Goal: Information Seeking & Learning: Find specific fact

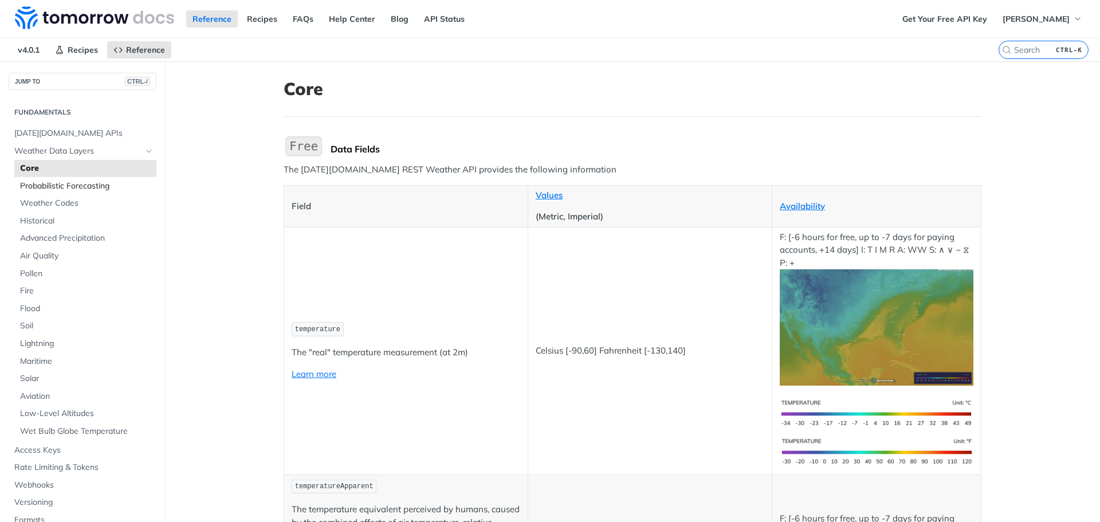
drag, startPoint x: 68, startPoint y: 187, endPoint x: 88, endPoint y: 194, distance: 21.2
click at [68, 187] on span "Probabilistic Forecasting" at bounding box center [86, 185] width 133 height 11
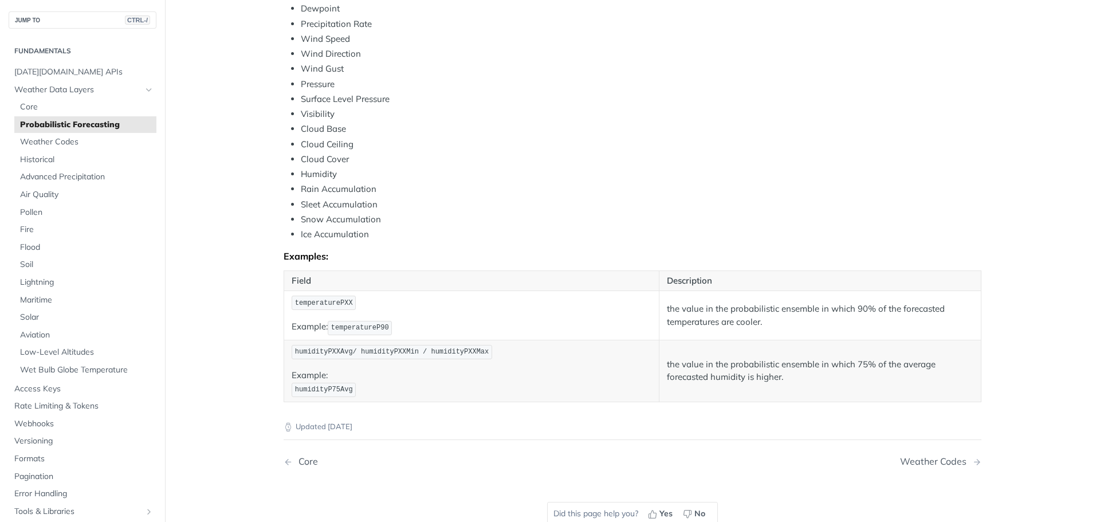
scroll to position [458, 0]
drag, startPoint x: 925, startPoint y: 461, endPoint x: 917, endPoint y: 459, distance: 8.3
click at [925, 461] on div "Weather Codes" at bounding box center [936, 459] width 72 height 11
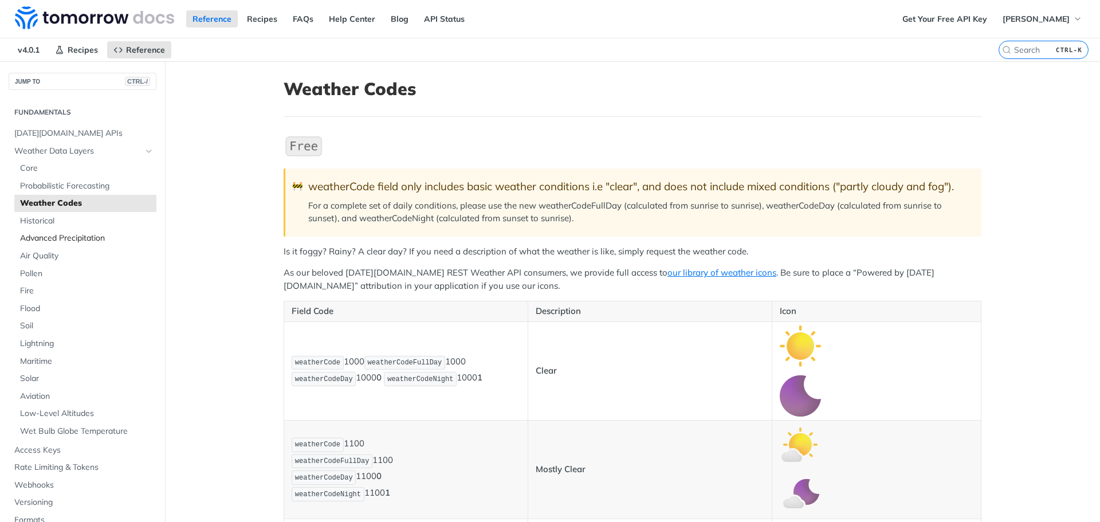
click at [73, 239] on span "Advanced Precipitation" at bounding box center [86, 238] width 133 height 11
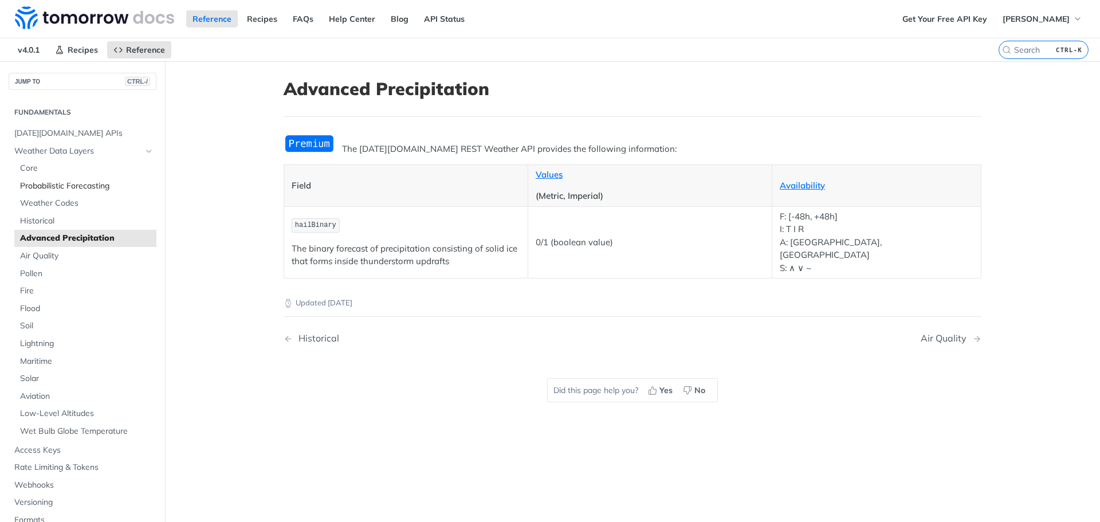
click at [61, 184] on span "Probabilistic Forecasting" at bounding box center [86, 185] width 133 height 11
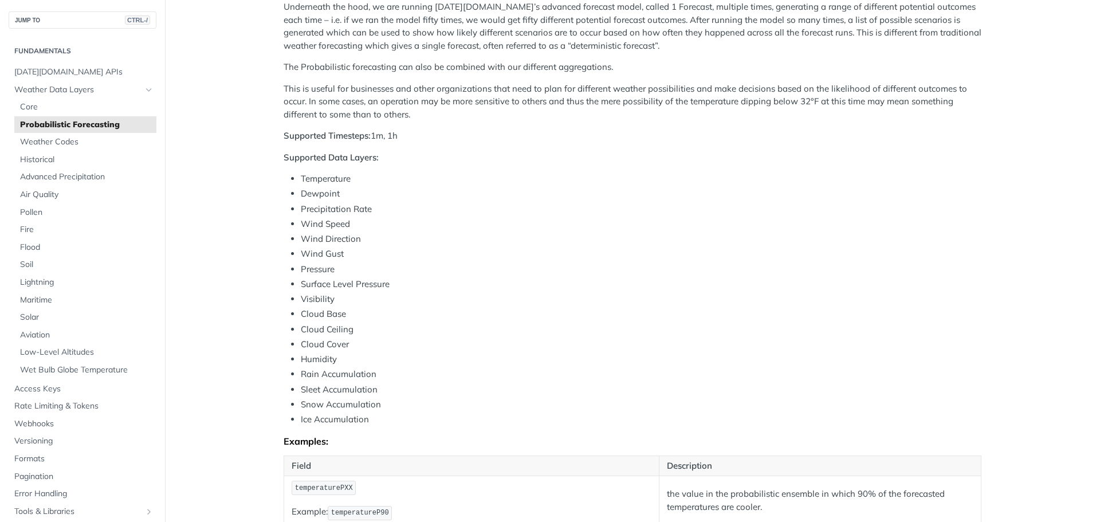
scroll to position [172, 0]
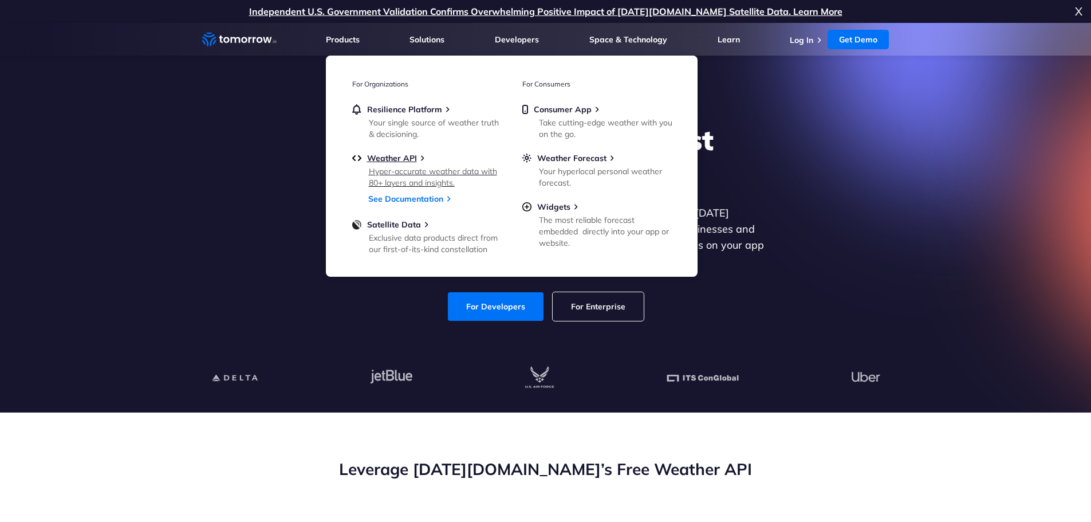
click at [395, 165] on link "Weather API Hyper-accurate weather data with 80+ layers and insights." at bounding box center [426, 169] width 149 height 33
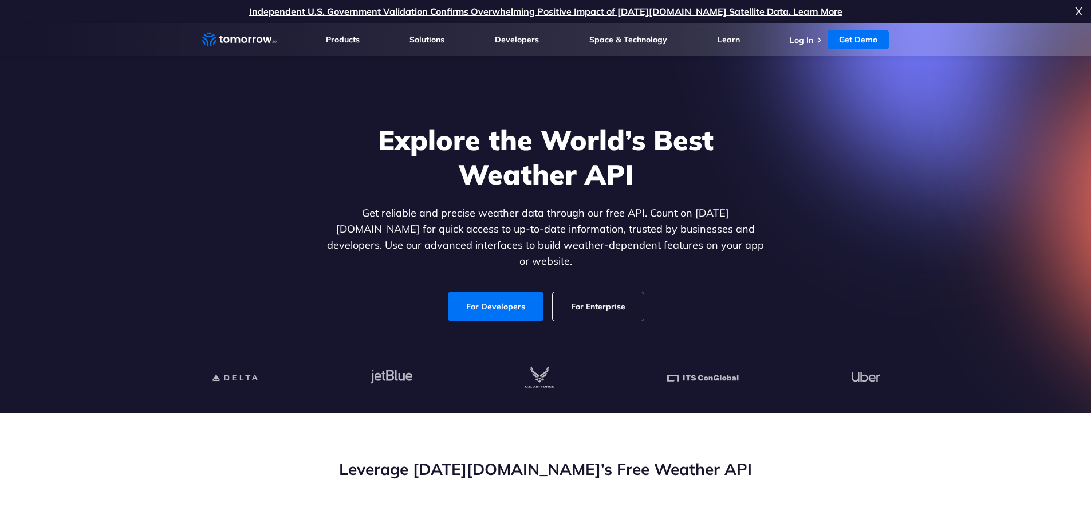
click at [502, 294] on link "For Developers" at bounding box center [496, 306] width 96 height 29
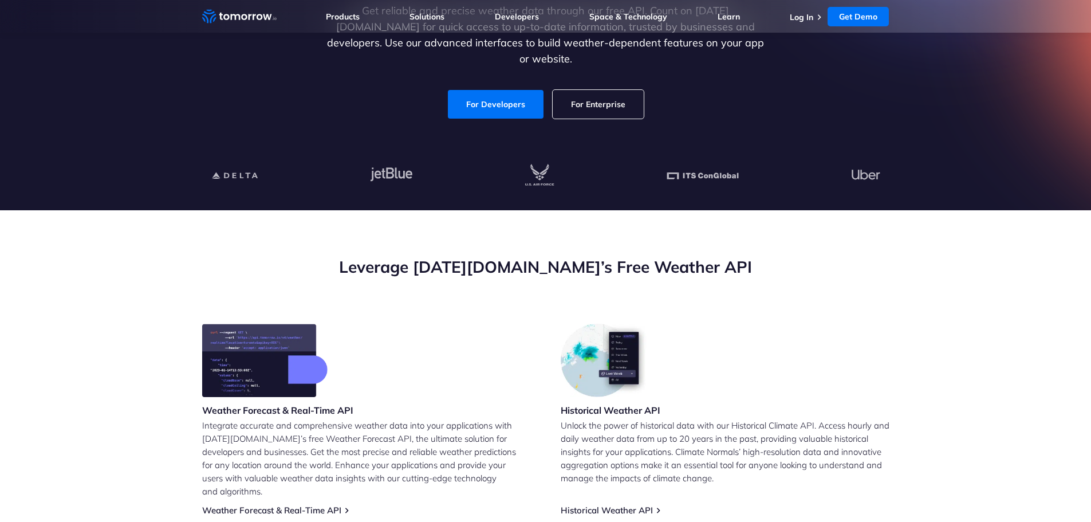
scroll to position [229, 0]
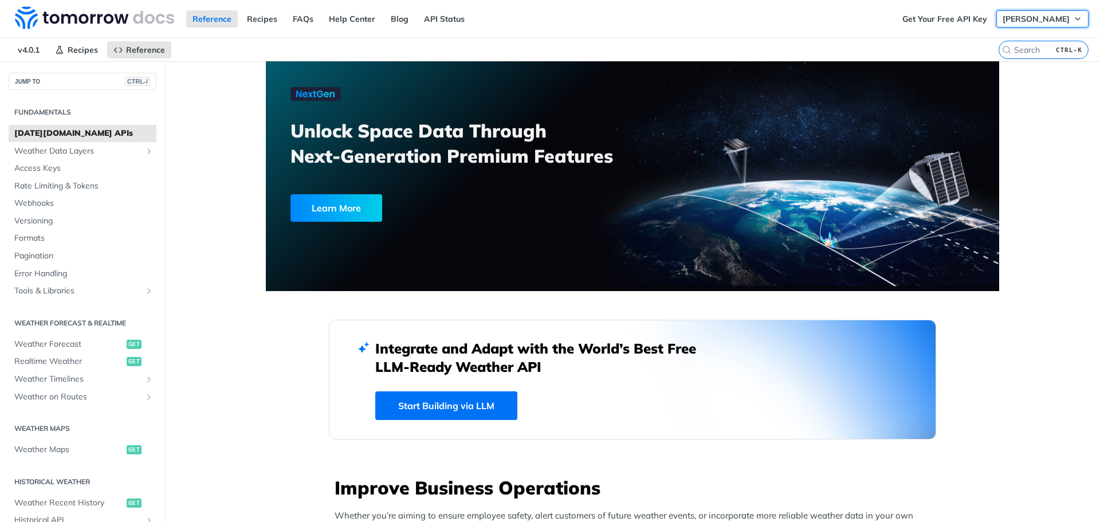
click at [1038, 22] on span "[PERSON_NAME]" at bounding box center [1036, 19] width 67 height 10
click at [269, 20] on link "Recipes" at bounding box center [262, 18] width 43 height 17
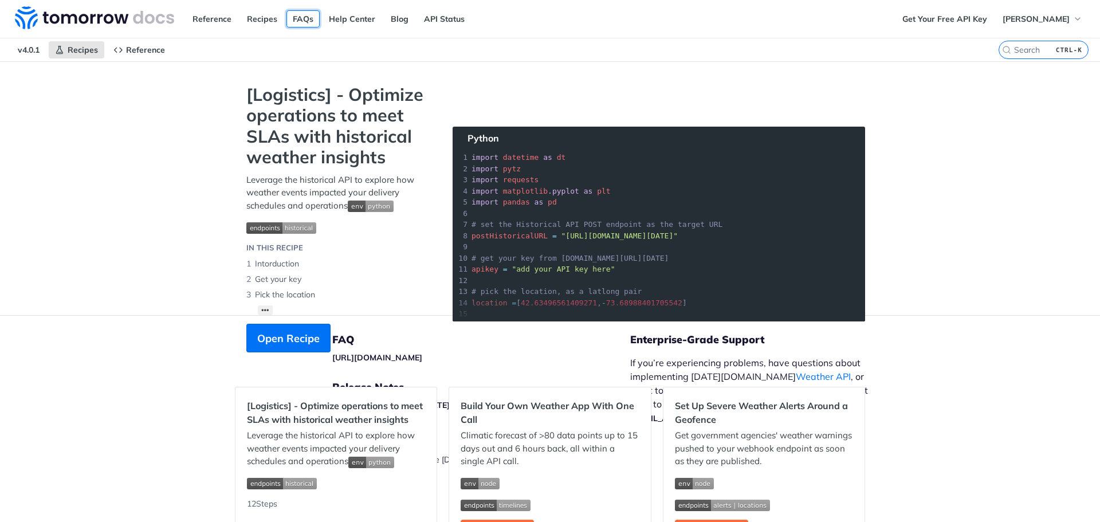
click at [306, 21] on link "FAQs" at bounding box center [302, 18] width 33 height 17
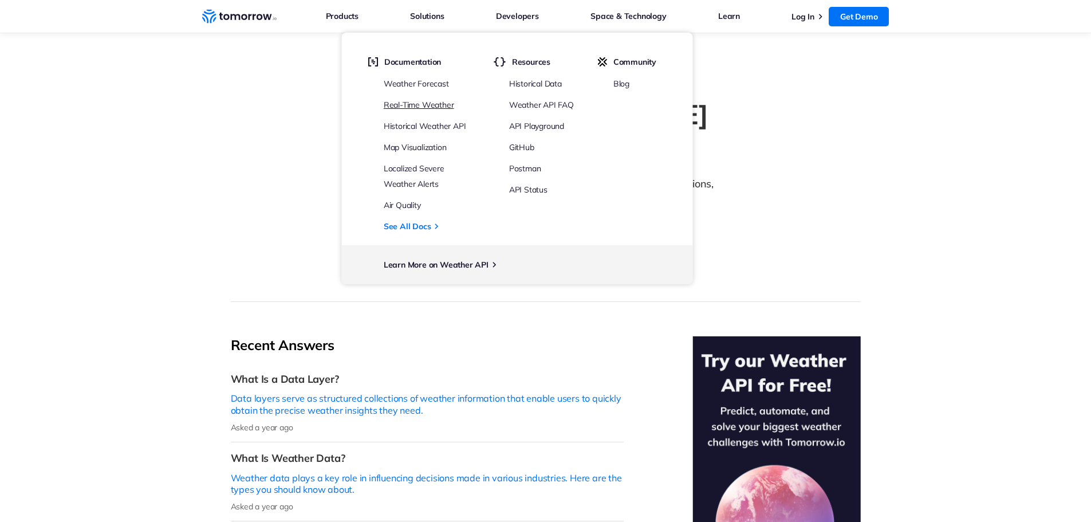
click at [443, 107] on link "Real-Time Weather" at bounding box center [419, 105] width 70 height 10
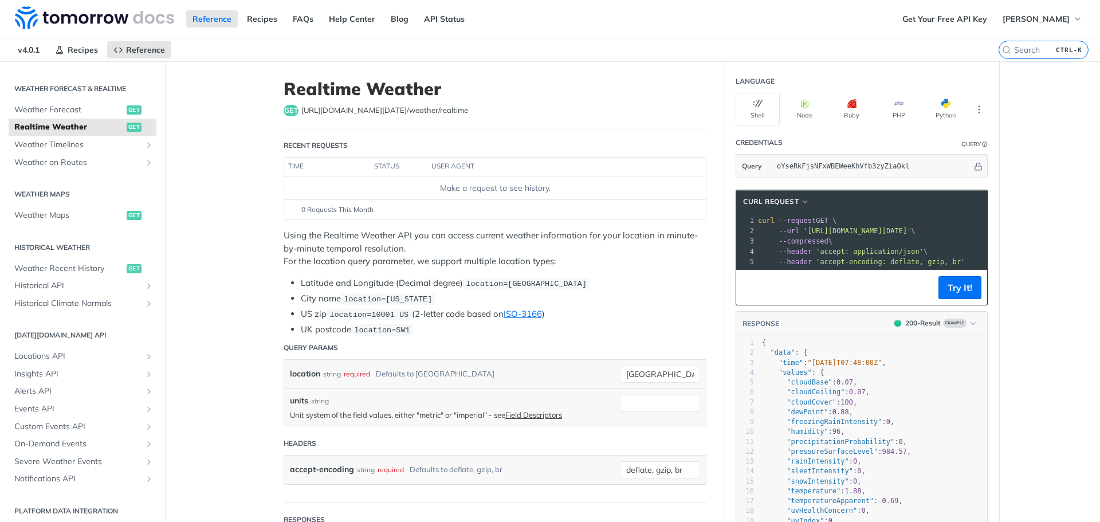
scroll to position [239, 0]
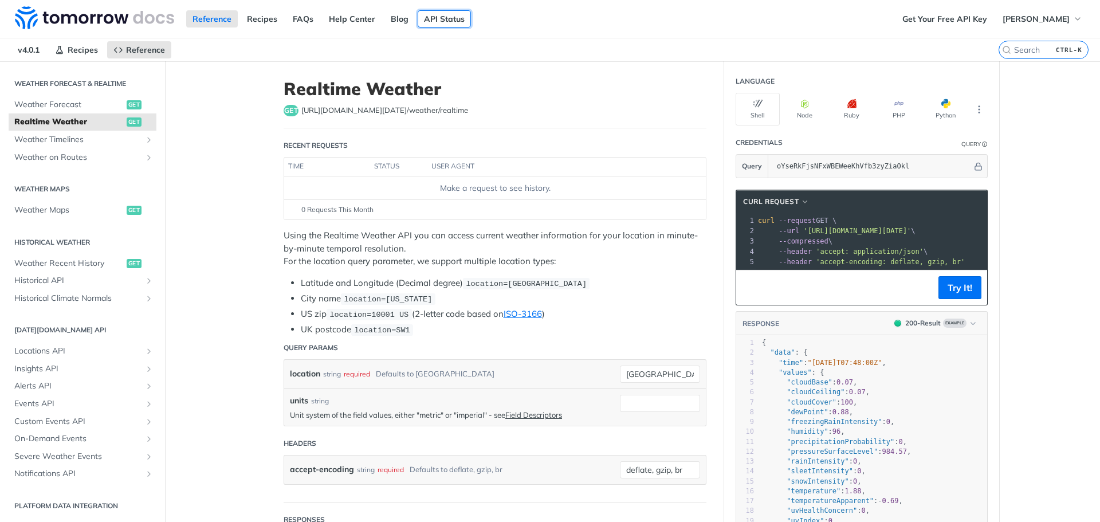
click at [425, 22] on link "API Status" at bounding box center [444, 18] width 53 height 17
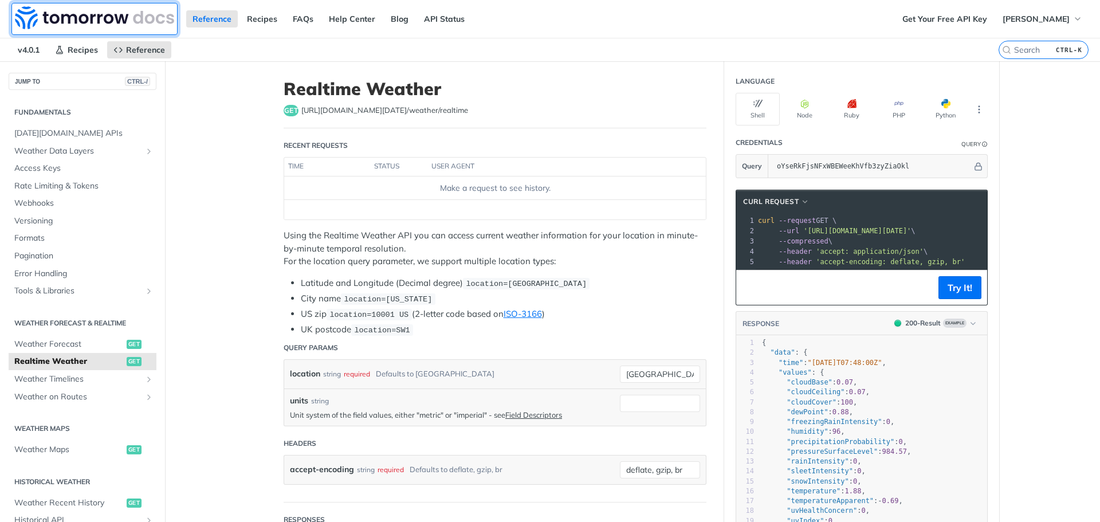
click at [81, 15] on img at bounding box center [94, 17] width 159 height 23
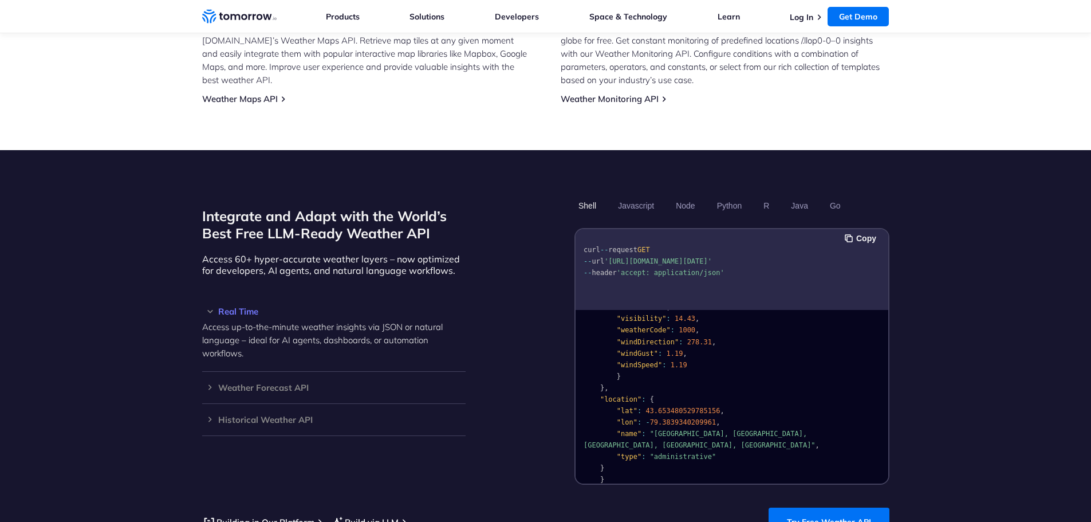
scroll to position [689, 0]
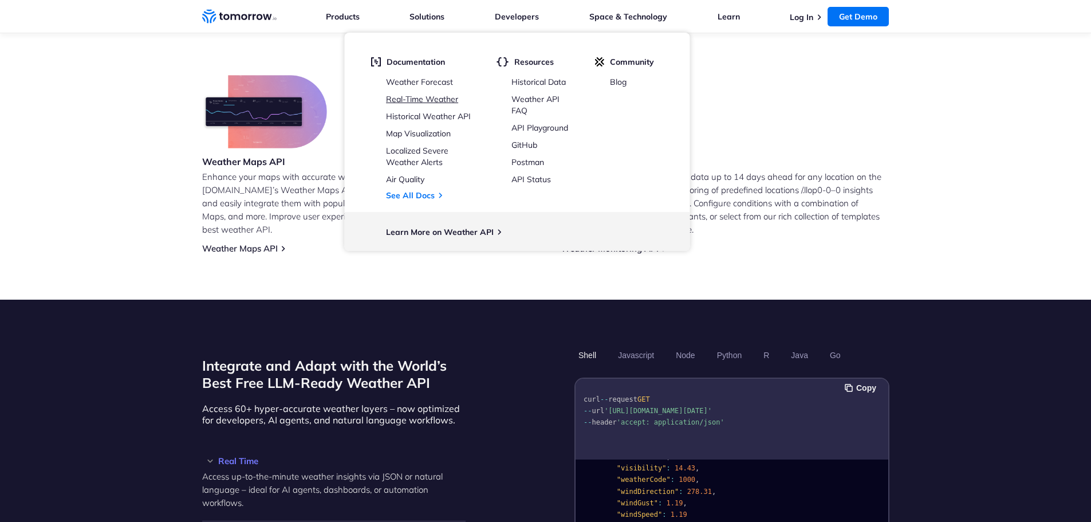
click at [426, 100] on link "Real-Time Weather" at bounding box center [422, 99] width 72 height 10
click at [431, 238] on ul "Learn More on Weather API" at bounding box center [516, 231] width 345 height 39
click at [431, 229] on link "Learn More on Weather API" at bounding box center [440, 232] width 108 height 10
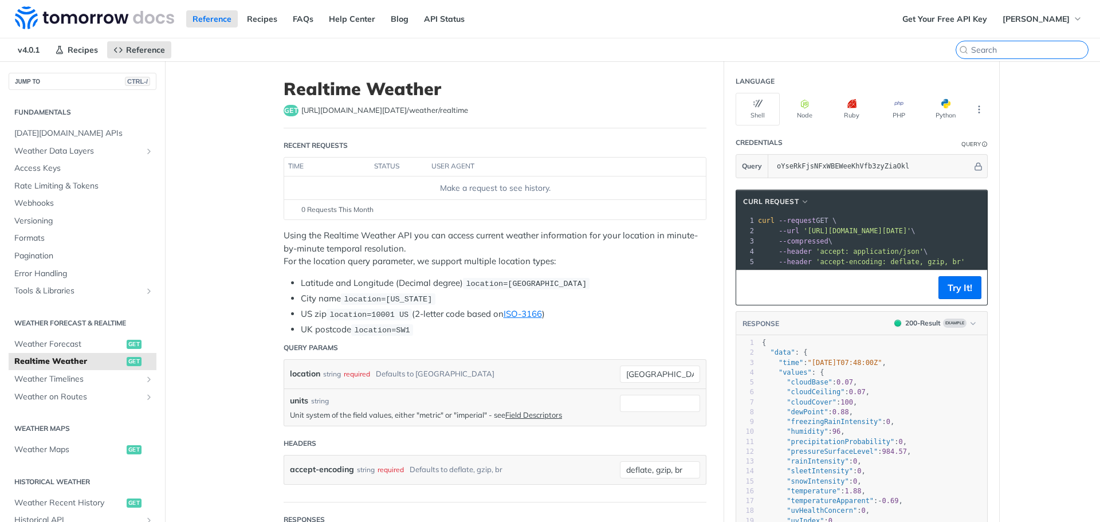
click at [1017, 48] on input "search" at bounding box center [1029, 50] width 117 height 10
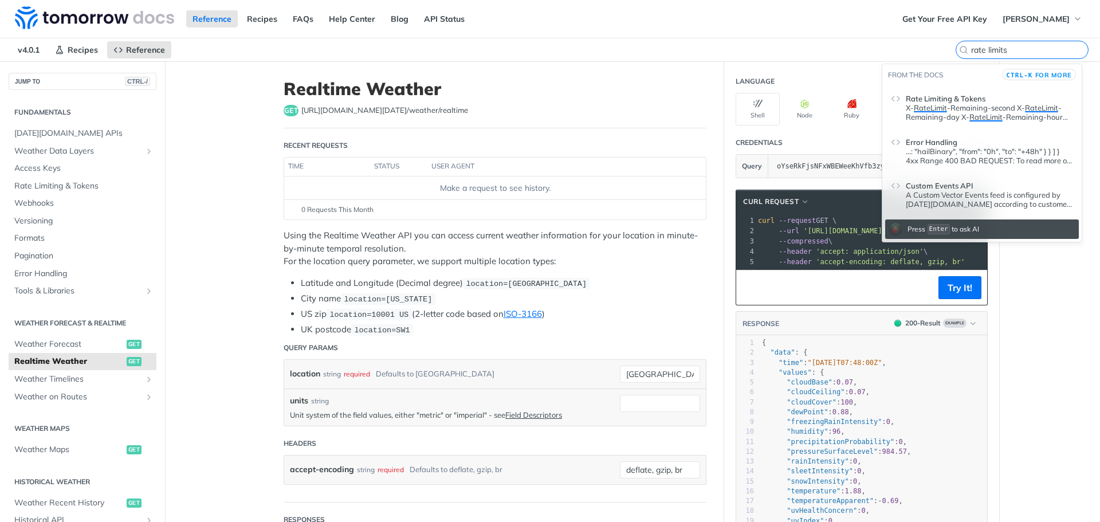
type input "rate limits"
click at [938, 102] on span "Rate Limiting & Tokens" at bounding box center [946, 98] width 80 height 9
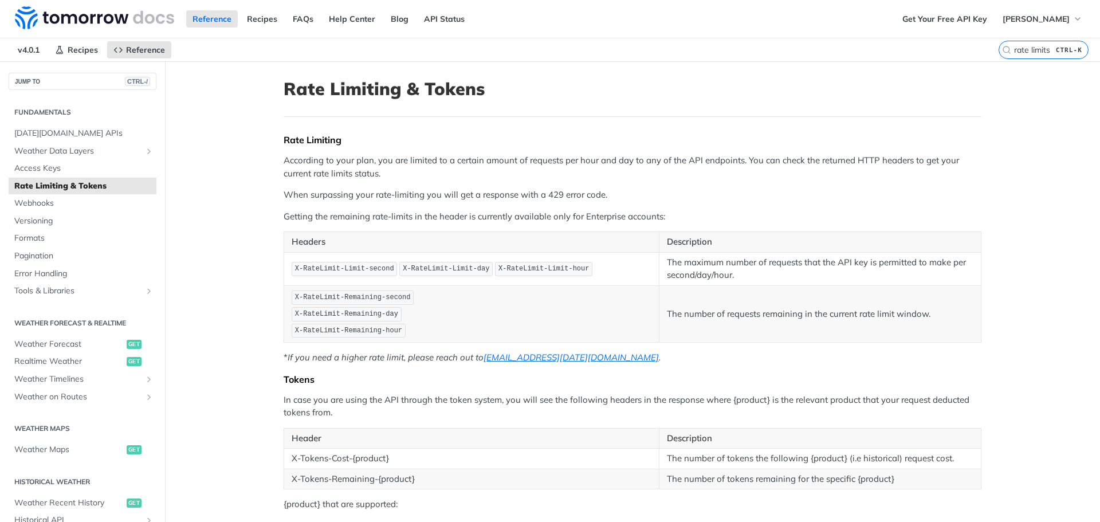
click at [72, 183] on span "Rate Limiting & Tokens" at bounding box center [83, 185] width 139 height 11
click at [1031, 45] on input "rate limits" at bounding box center [1029, 50] width 117 height 10
click at [1030, 48] on input "rate limits" at bounding box center [1029, 50] width 117 height 10
click at [956, 50] on div "v4.0.1 Recipes Reference Rate Limiting & Tokens rate limits CTRL-K" at bounding box center [550, 49] width 1100 height 23
click at [1055, 108] on main "JUMP TO CTRL-/ Fundamentals Tomorrow.io APIs Weather Data Layers Core Probabili…" at bounding box center [550, 403] width 1100 height 684
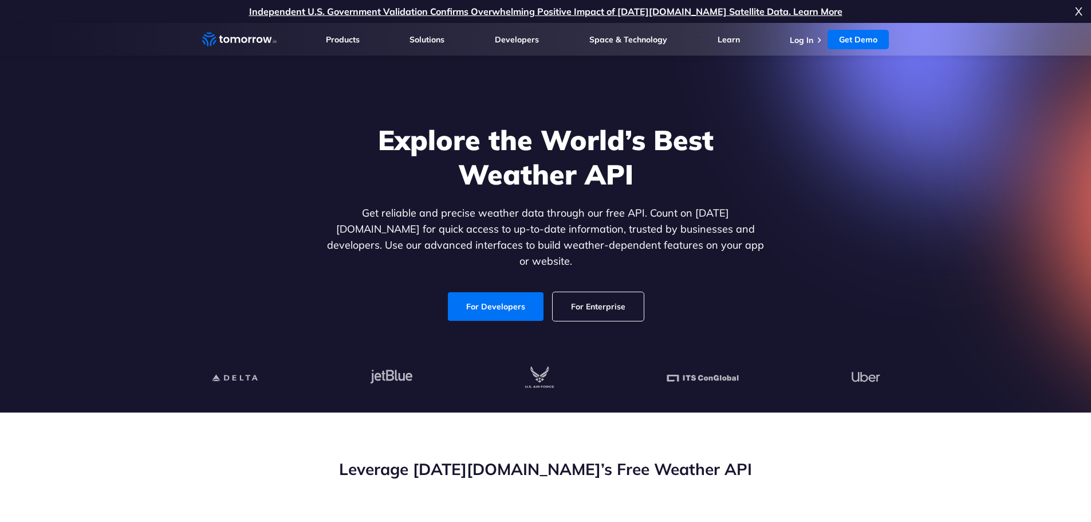
scroll to position [344, 0]
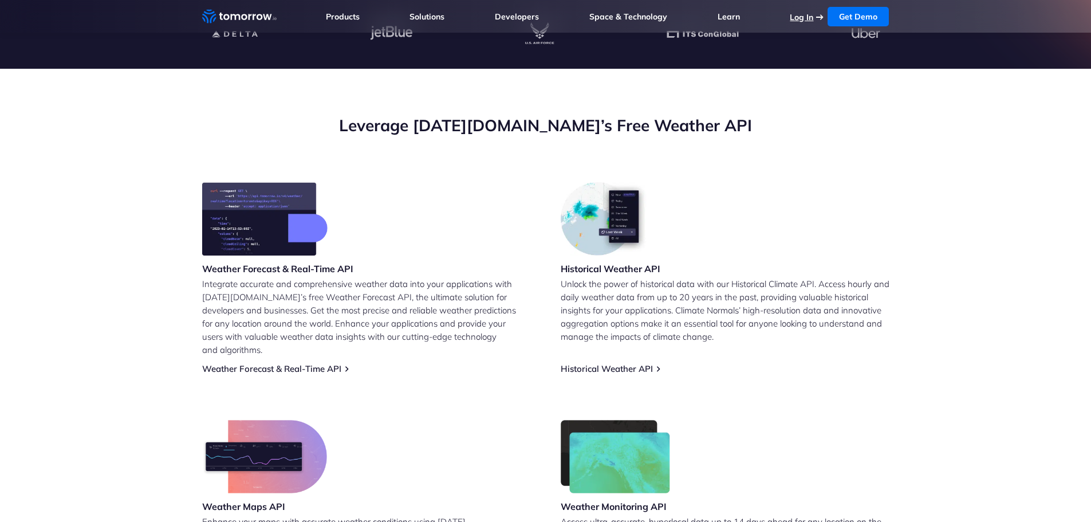
click at [803, 18] on link "Log In" at bounding box center [801, 17] width 23 height 10
